Goal: Information Seeking & Learning: Learn about a topic

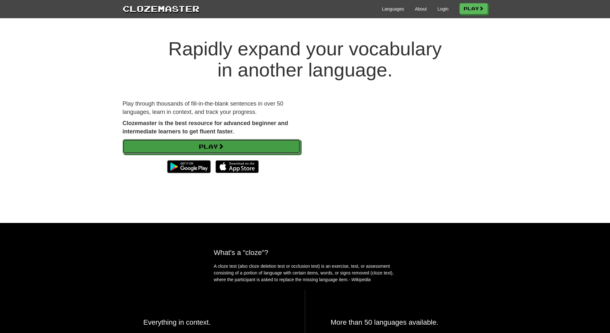
click at [201, 146] on link "Play" at bounding box center [212, 146] width 178 height 15
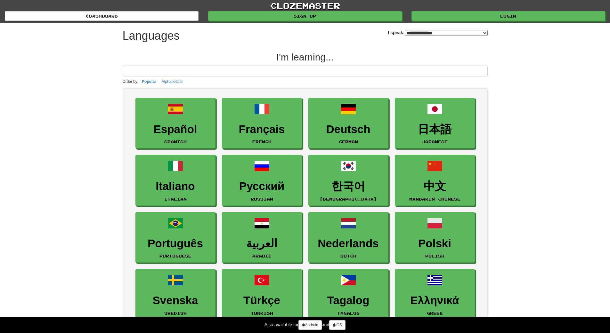
select select "*******"
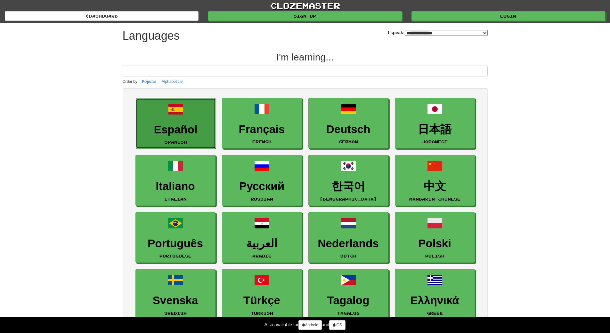
click at [200, 132] on h3 "Español" at bounding box center [175, 130] width 73 height 12
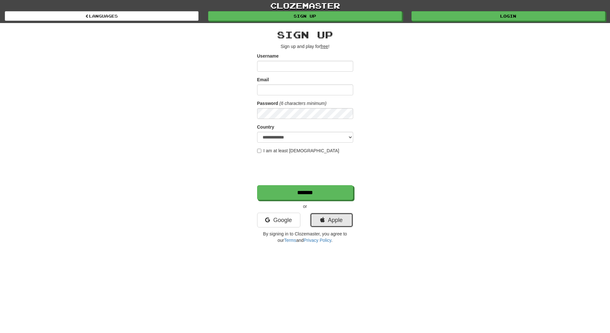
click at [320, 216] on link "Apple" at bounding box center [331, 220] width 43 height 15
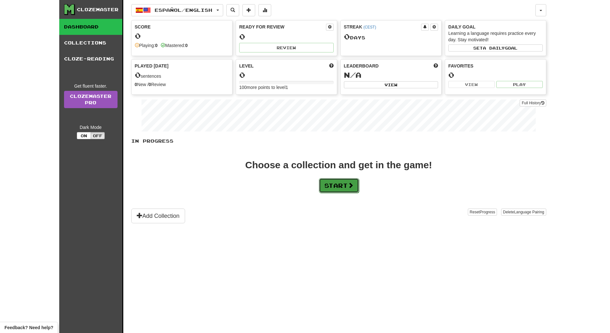
click at [347, 188] on button "Start" at bounding box center [339, 185] width 40 height 15
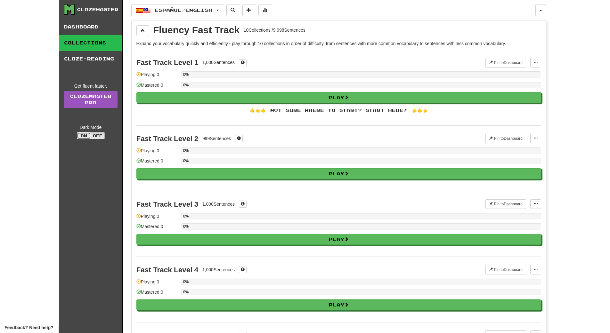
click at [87, 136] on button "On" at bounding box center [84, 135] width 14 height 7
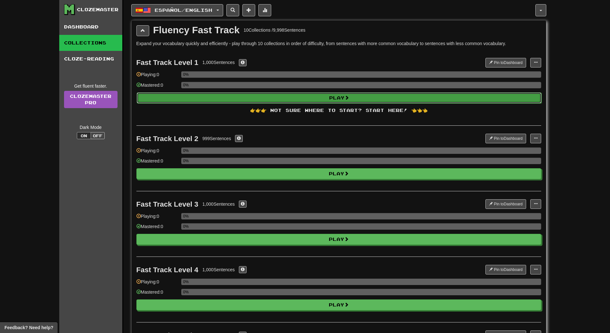
click at [377, 101] on button "Play" at bounding box center [339, 98] width 405 height 11
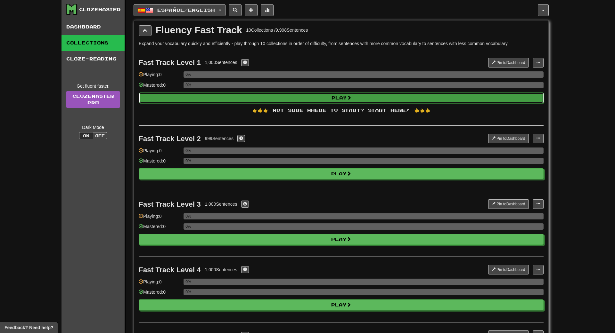
select select "**"
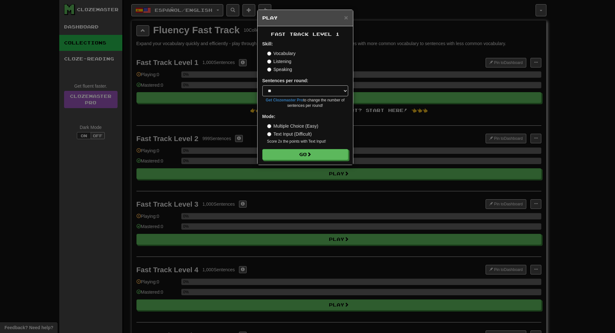
click at [287, 136] on label "Text Input (Difficult)" at bounding box center [289, 134] width 45 height 6
click at [290, 153] on button "Go" at bounding box center [306, 155] width 86 height 11
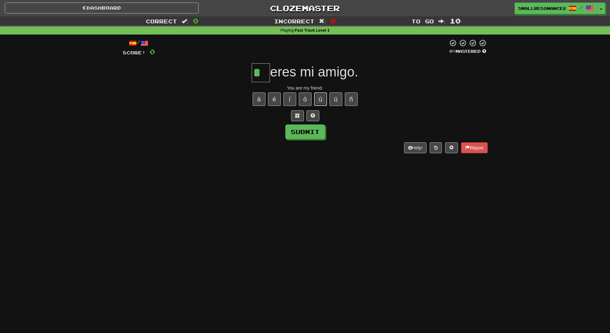
click at [318, 100] on button "ú" at bounding box center [320, 99] width 13 height 13
type input "**"
click at [311, 132] on button "Submit" at bounding box center [306, 132] width 40 height 15
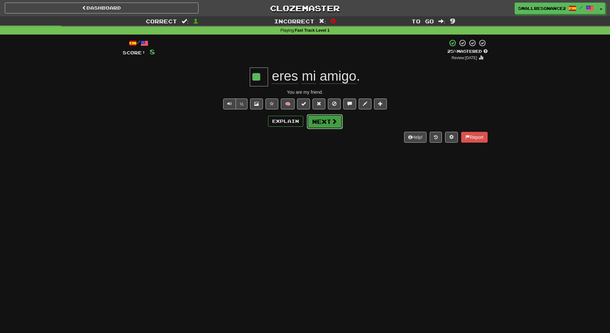
click at [316, 125] on button "Next" at bounding box center [325, 121] width 36 height 15
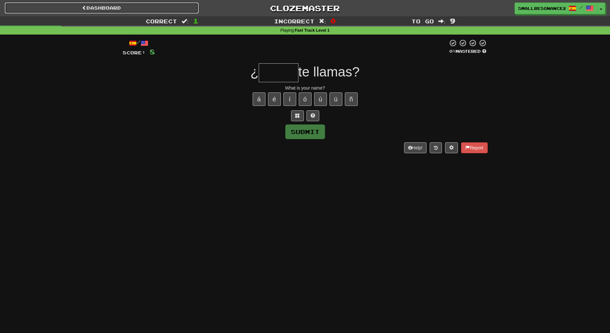
click at [85, 8] on span at bounding box center [84, 7] width 4 height 4
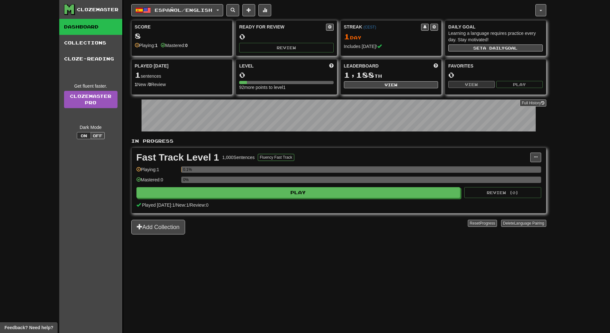
click at [97, 27] on link "Dashboard" at bounding box center [90, 27] width 63 height 16
click at [97, 44] on link "Collections" at bounding box center [90, 43] width 63 height 16
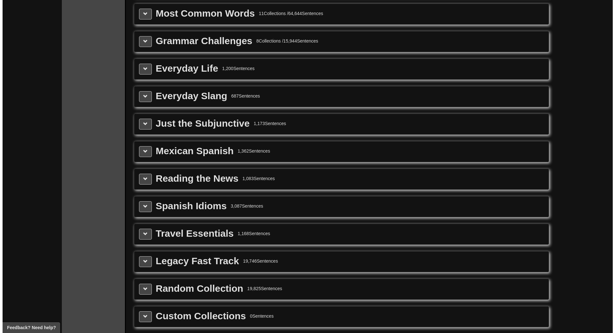
scroll to position [724, 0]
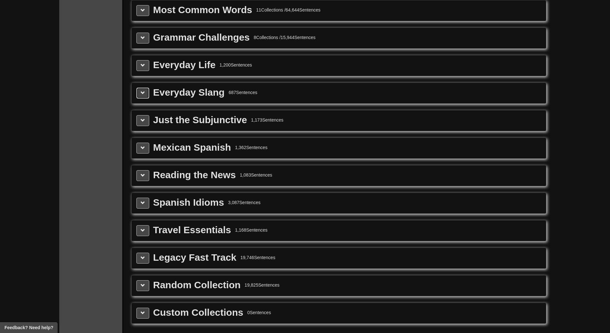
click at [145, 93] on button at bounding box center [142, 93] width 13 height 11
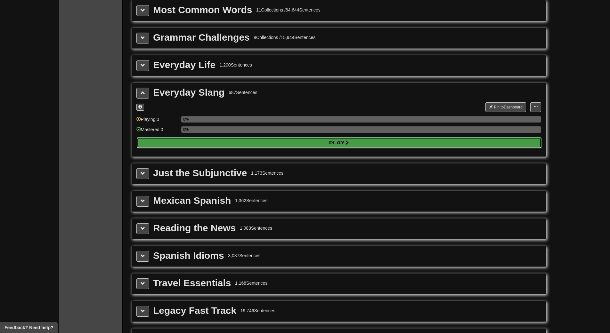
click at [165, 141] on button "Play" at bounding box center [339, 142] width 405 height 11
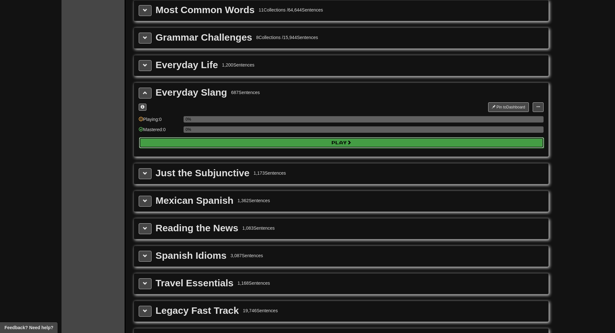
select select "**"
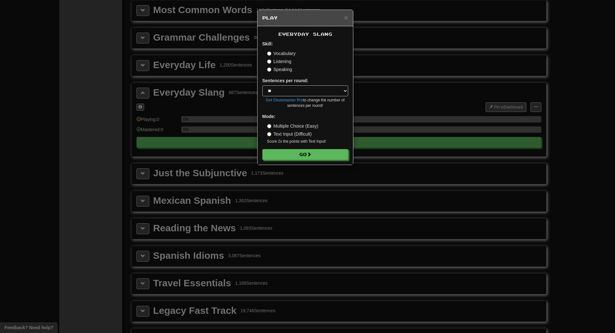
click at [276, 61] on label "Listening" at bounding box center [279, 61] width 24 height 6
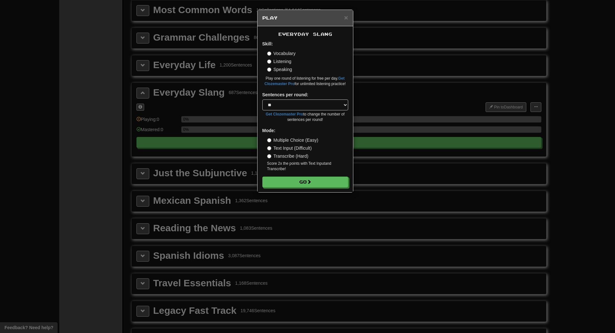
click at [278, 51] on label "Vocabulary" at bounding box center [281, 53] width 28 height 6
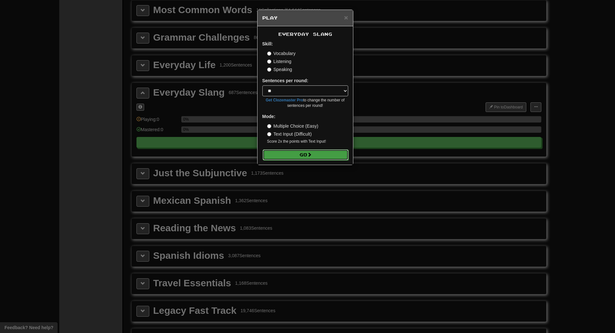
click at [300, 154] on button "Go" at bounding box center [306, 155] width 86 height 11
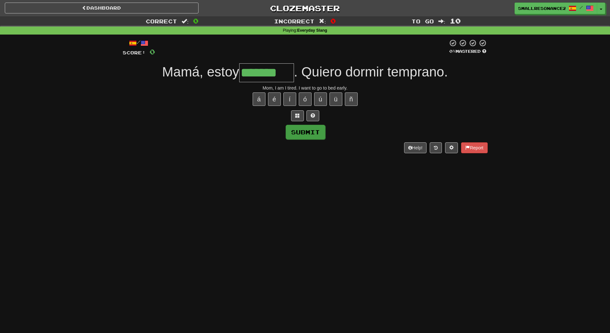
type input "*******"
click at [306, 133] on button "Submit" at bounding box center [306, 132] width 40 height 15
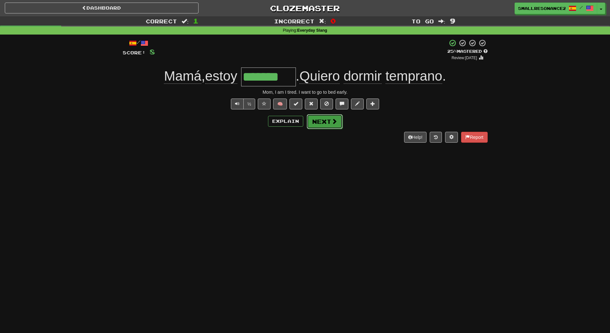
click at [327, 122] on button "Next" at bounding box center [325, 121] width 36 height 15
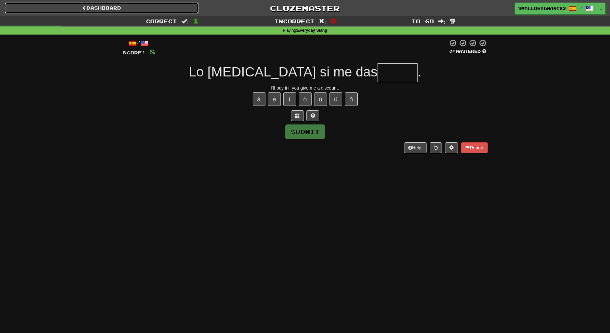
click at [101, 6] on link "Dashboard" at bounding box center [102, 8] width 194 height 11
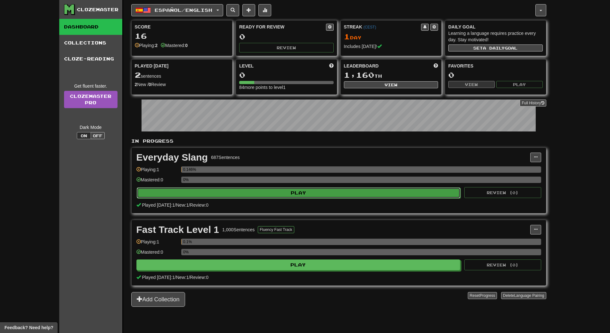
click at [229, 194] on button "Play" at bounding box center [299, 193] width 324 height 11
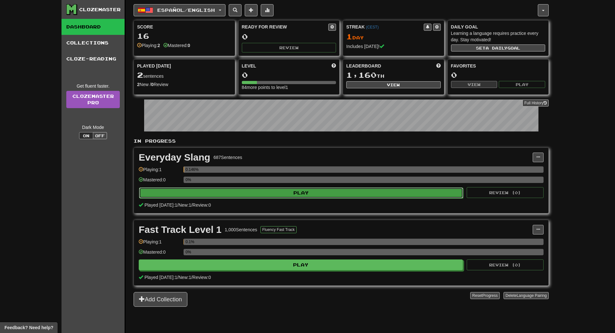
select select "**"
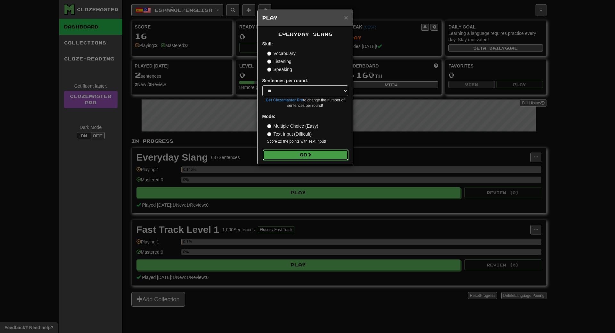
click at [294, 154] on button "Go" at bounding box center [306, 155] width 86 height 11
click at [285, 61] on label "Listening" at bounding box center [279, 61] width 24 height 6
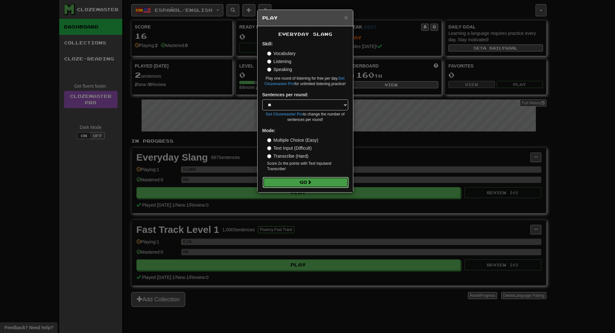
click at [297, 179] on button "Go" at bounding box center [306, 182] width 86 height 11
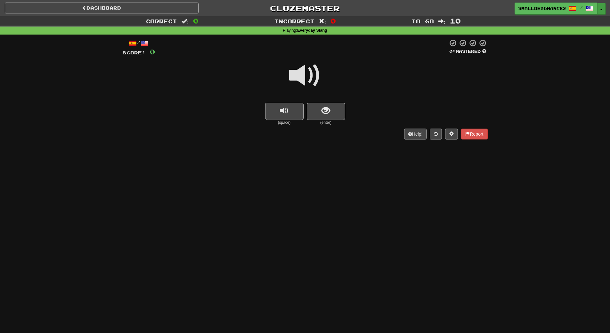
click at [600, 8] on button "Toggle Dropdown" at bounding box center [601, 9] width 8 height 12
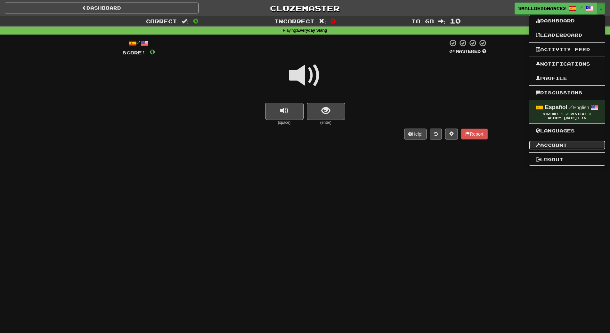
click at [563, 146] on link "Account" at bounding box center [567, 145] width 76 height 8
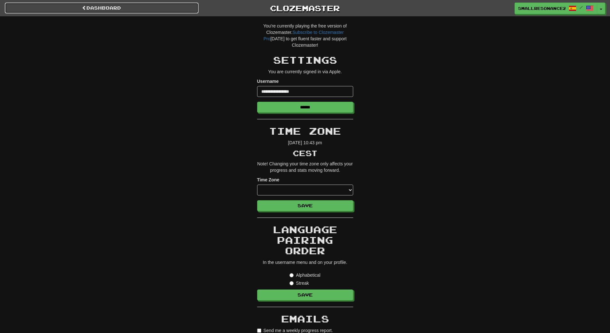
click at [97, 6] on link "Dashboard" at bounding box center [102, 8] width 194 height 11
